Goal: Check status

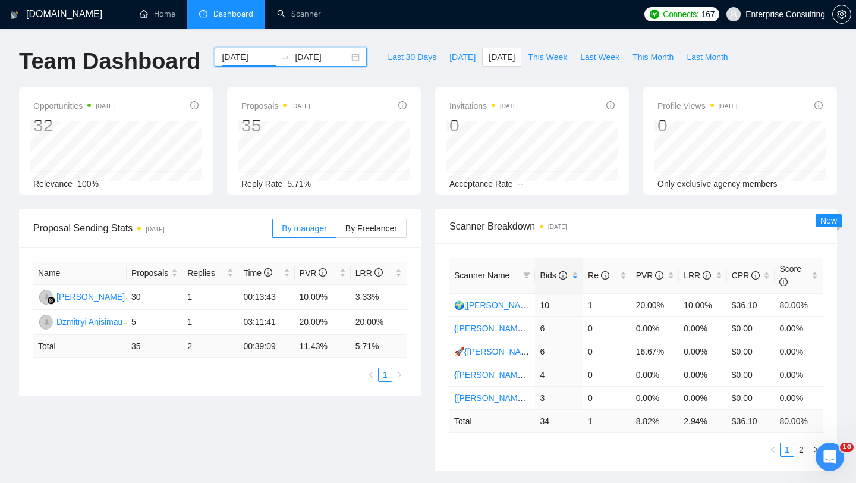
click at [240, 57] on input "[DATE]" at bounding box center [249, 57] width 54 height 13
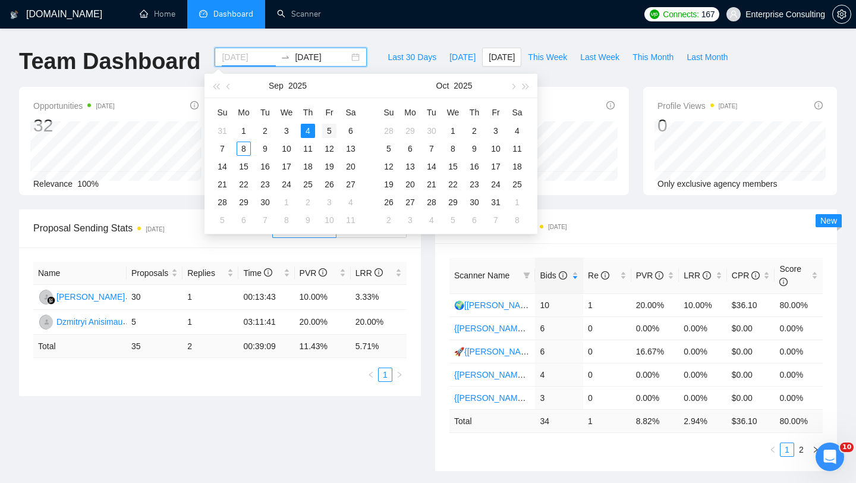
type input "[DATE]"
click at [330, 131] on div "5" at bounding box center [329, 131] width 14 height 14
type input "[DATE]"
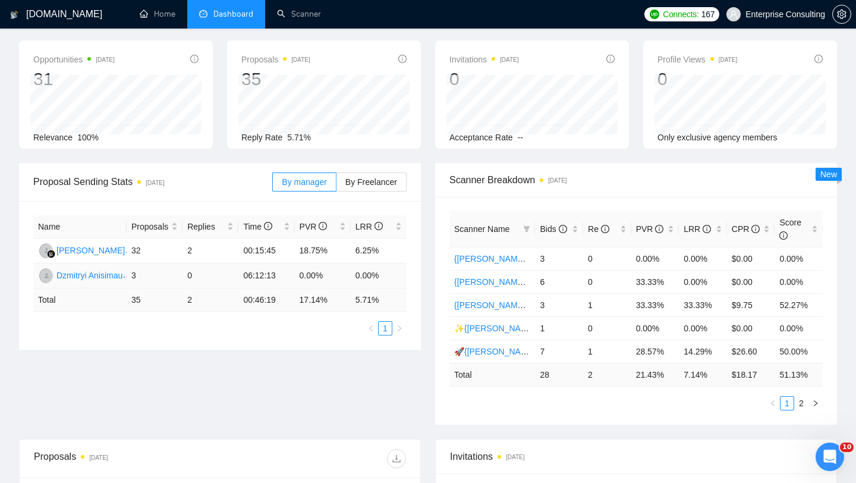
scroll to position [45, 0]
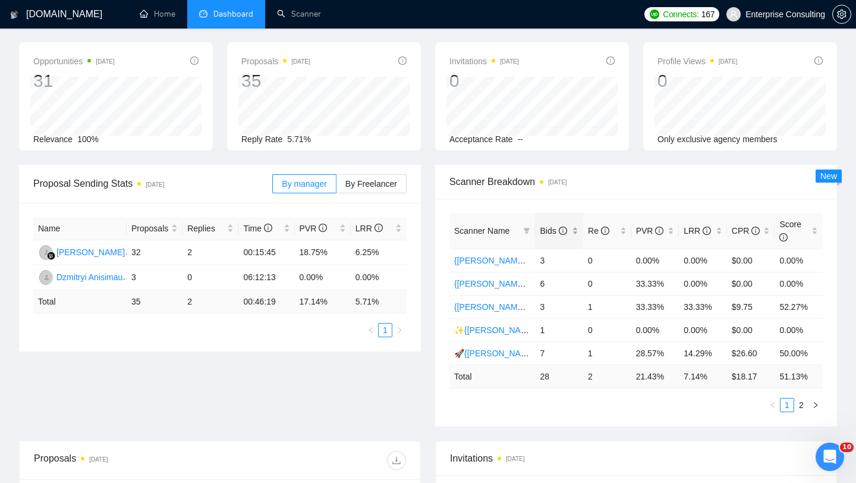
click at [553, 232] on span "Bids" at bounding box center [553, 231] width 27 height 10
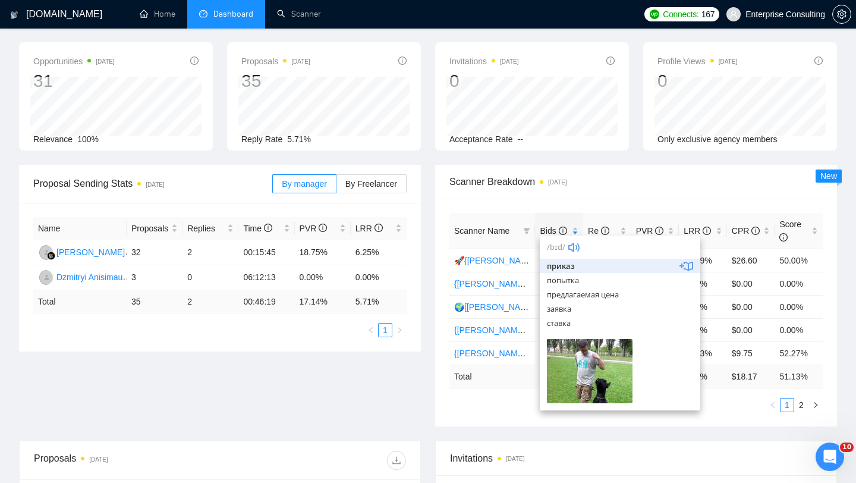
click at [367, 438] on div "Proposal Sending Stats [DATE] By manager By Freelancer Name Proposals Replies T…" at bounding box center [428, 303] width 832 height 276
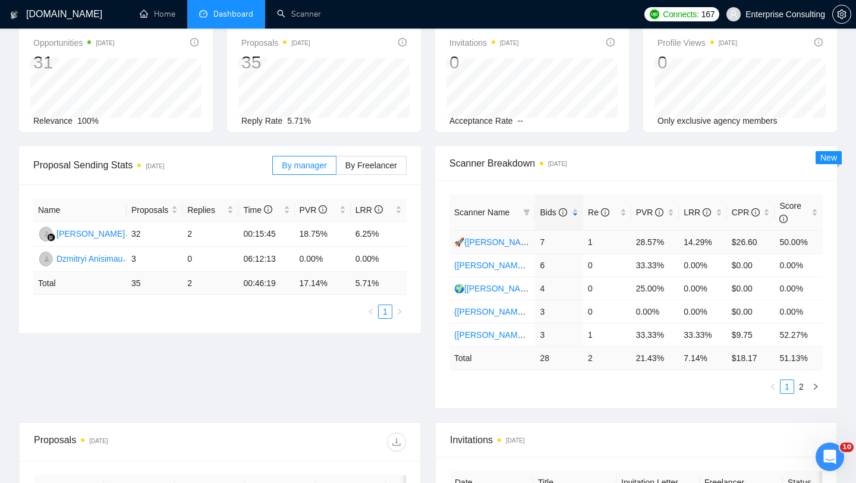
scroll to position [70, 0]
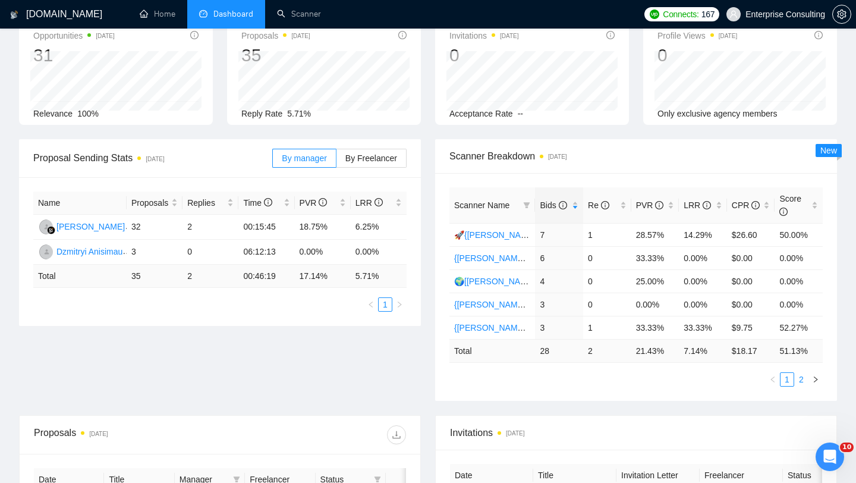
click at [801, 380] on link "2" at bounding box center [801, 379] width 13 height 13
click at [788, 380] on link "1" at bounding box center [787, 379] width 13 height 13
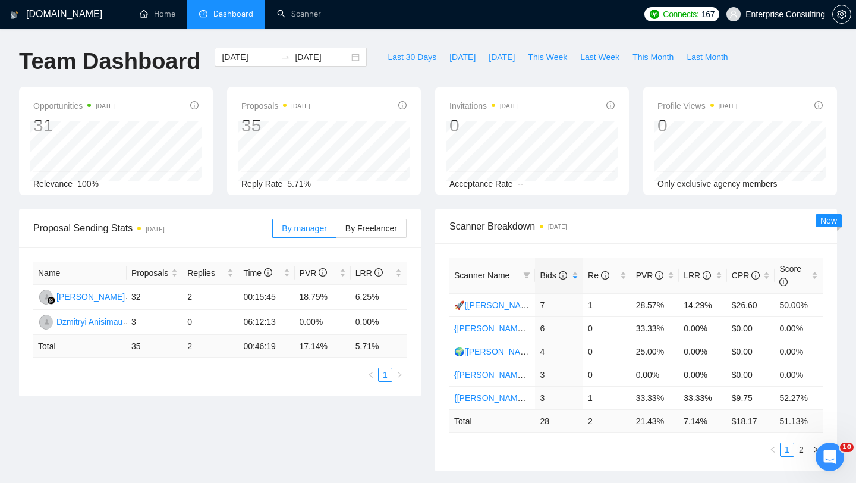
click at [250, 67] on div "[DATE] [DATE]" at bounding box center [290, 67] width 166 height 39
click at [250, 58] on input "[DATE]" at bounding box center [249, 57] width 54 height 13
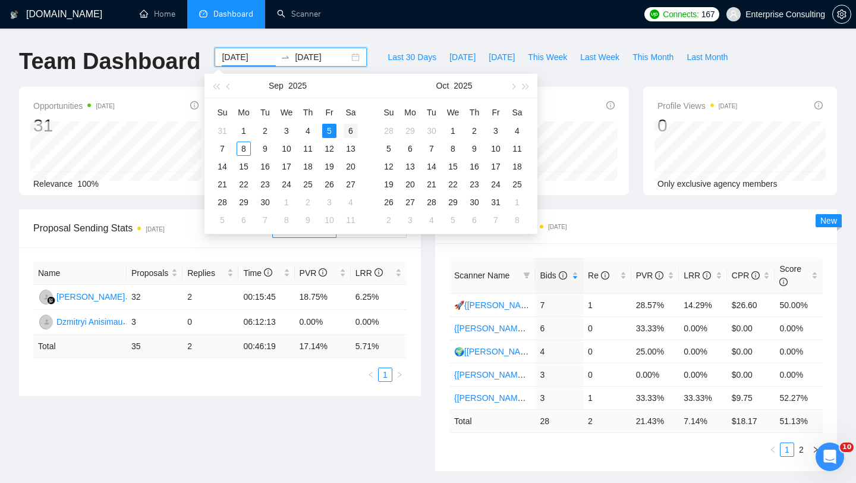
type input "[DATE]"
click at [349, 127] on div "6" at bounding box center [351, 131] width 14 height 14
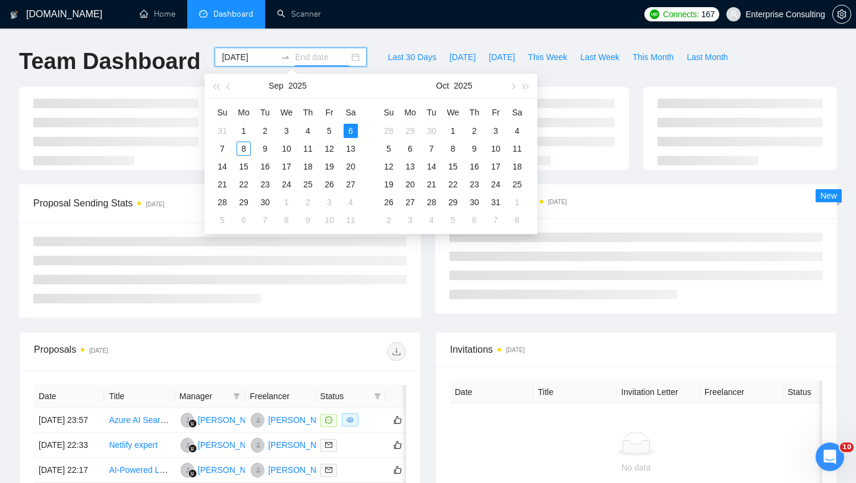
type input "[DATE]"
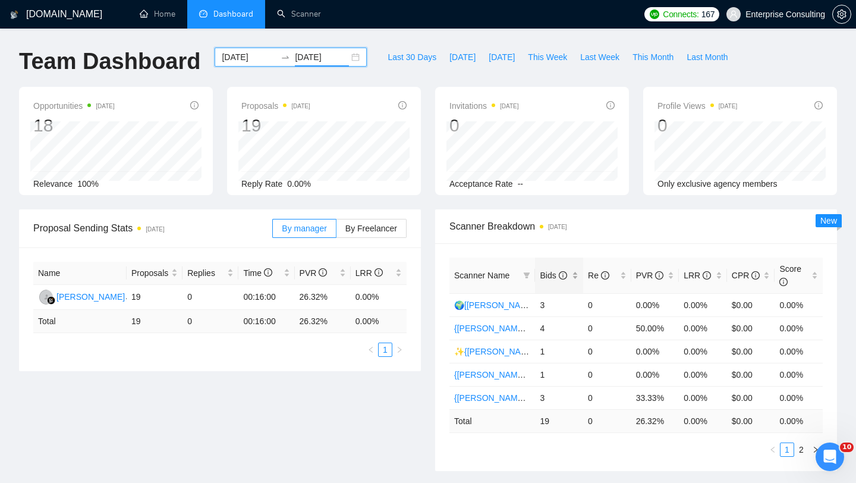
click at [545, 273] on span "Bids" at bounding box center [553, 275] width 27 height 10
click at [798, 449] on link "2" at bounding box center [801, 449] width 13 height 13
click at [246, 42] on div "[DOMAIN_NAME] Home Dashboard Scanner Connects: 167 Enterprise Consulting Team D…" at bounding box center [428, 477] width 856 height 955
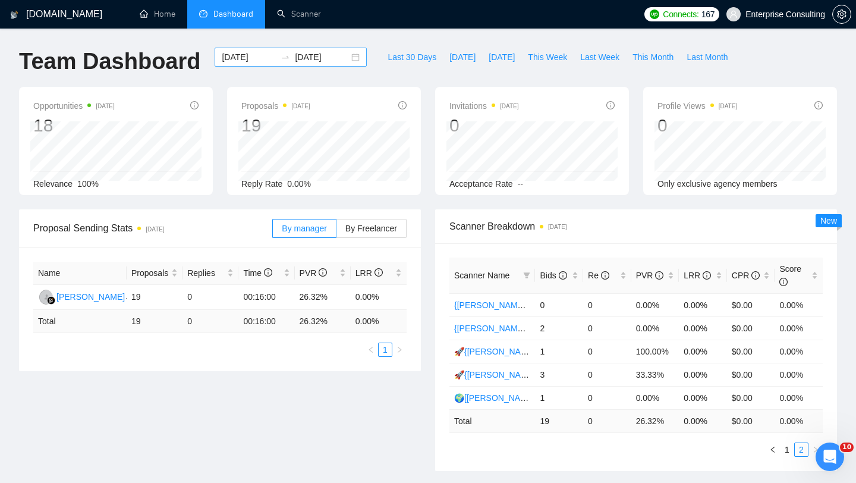
click at [246, 48] on div "[DATE] [DATE]" at bounding box center [291, 57] width 152 height 19
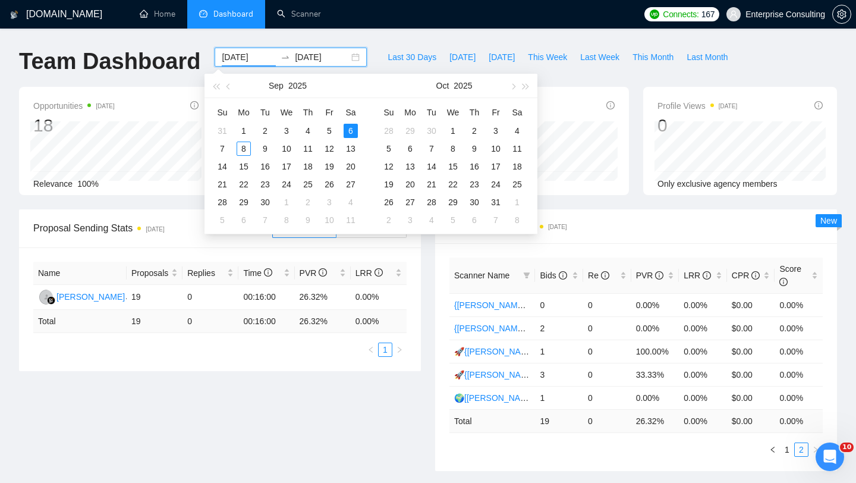
click at [243, 52] on input "[DATE]" at bounding box center [249, 57] width 54 height 13
click at [524, 90] on button "button" at bounding box center [526, 86] width 13 height 24
click at [219, 87] on span "button" at bounding box center [216, 86] width 6 height 6
type input "[DATE]"
click at [225, 151] on div "7" at bounding box center [222, 148] width 14 height 14
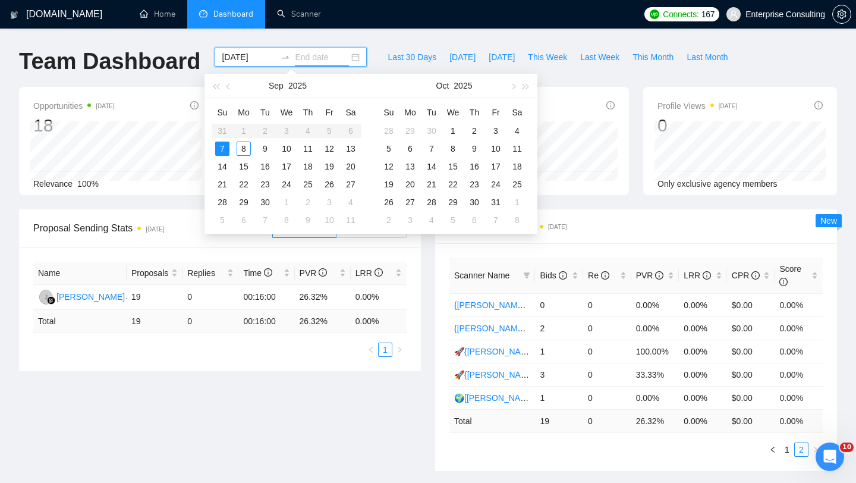
click at [225, 151] on div "7" at bounding box center [222, 148] width 14 height 14
type input "[DATE]"
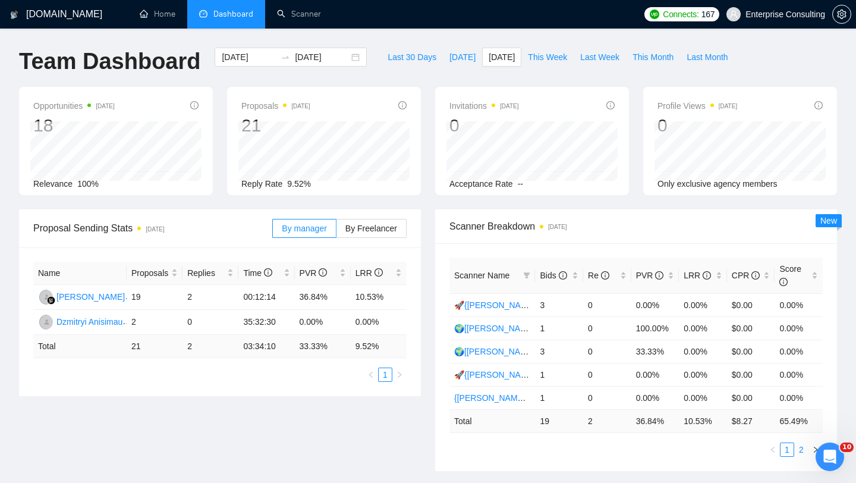
click at [797, 451] on link "2" at bounding box center [801, 449] width 13 height 13
